Goal: Find specific page/section: Find specific page/section

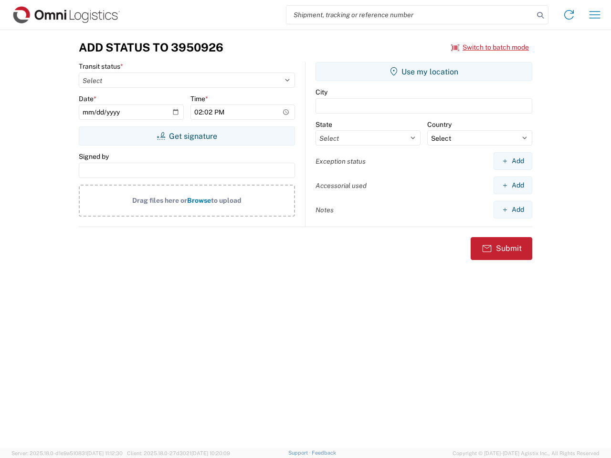
click at [410, 15] on input "search" at bounding box center [409, 15] width 247 height 18
click at [541, 15] on icon at bounding box center [540, 15] width 13 height 13
click at [569, 15] on icon at bounding box center [569, 14] width 15 height 15
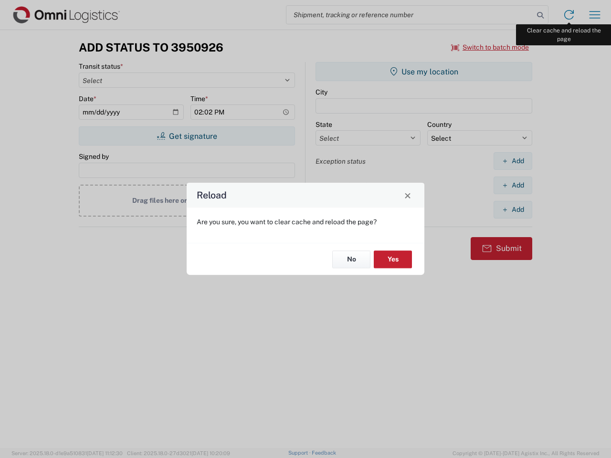
click at [595, 15] on div "Reload Are you sure, you want to clear cache and reload the page? No Yes" at bounding box center [305, 229] width 611 height 458
click at [490, 47] on div "Reload Are you sure, you want to clear cache and reload the page? No Yes" at bounding box center [305, 229] width 611 height 458
click at [187, 136] on div "Reload Are you sure, you want to clear cache and reload the page? No Yes" at bounding box center [305, 229] width 611 height 458
click at [424, 72] on div "Reload Are you sure, you want to clear cache and reload the page? No Yes" at bounding box center [305, 229] width 611 height 458
click at [513, 161] on div "Reload Are you sure, you want to clear cache and reload the page? No Yes" at bounding box center [305, 229] width 611 height 458
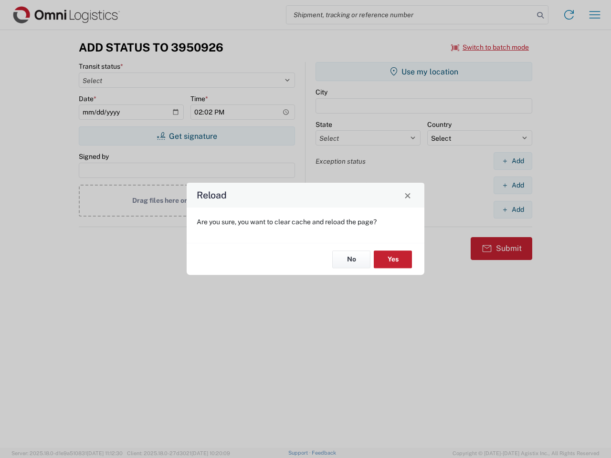
click at [513, 185] on div "Reload Are you sure, you want to clear cache and reload the page? No Yes" at bounding box center [305, 229] width 611 height 458
click at [513, 210] on div "Reload Are you sure, you want to clear cache and reload the page? No Yes" at bounding box center [305, 229] width 611 height 458
